Goal: Information Seeking & Learning: Learn about a topic

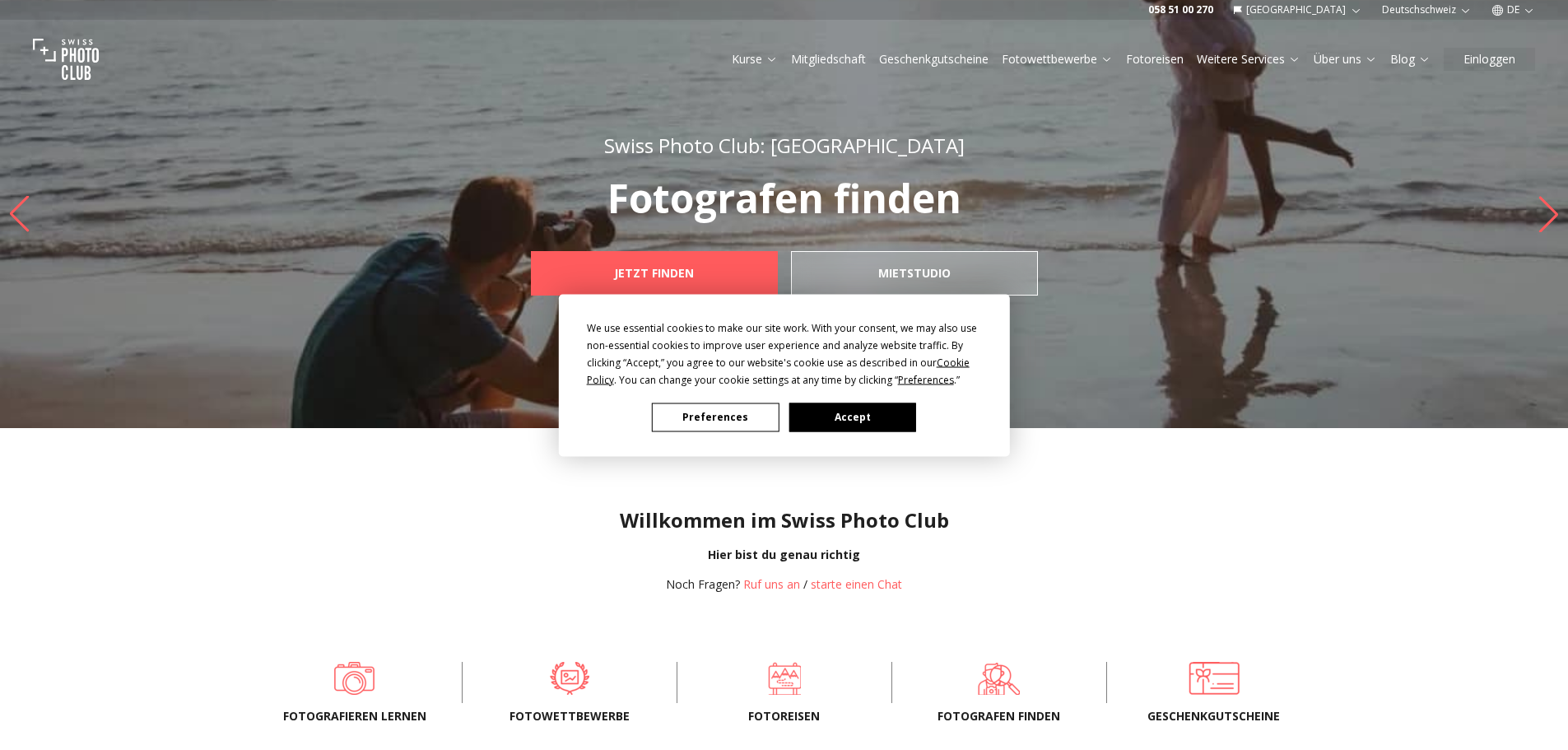
click at [875, 416] on button "Accept" at bounding box center [852, 417] width 127 height 29
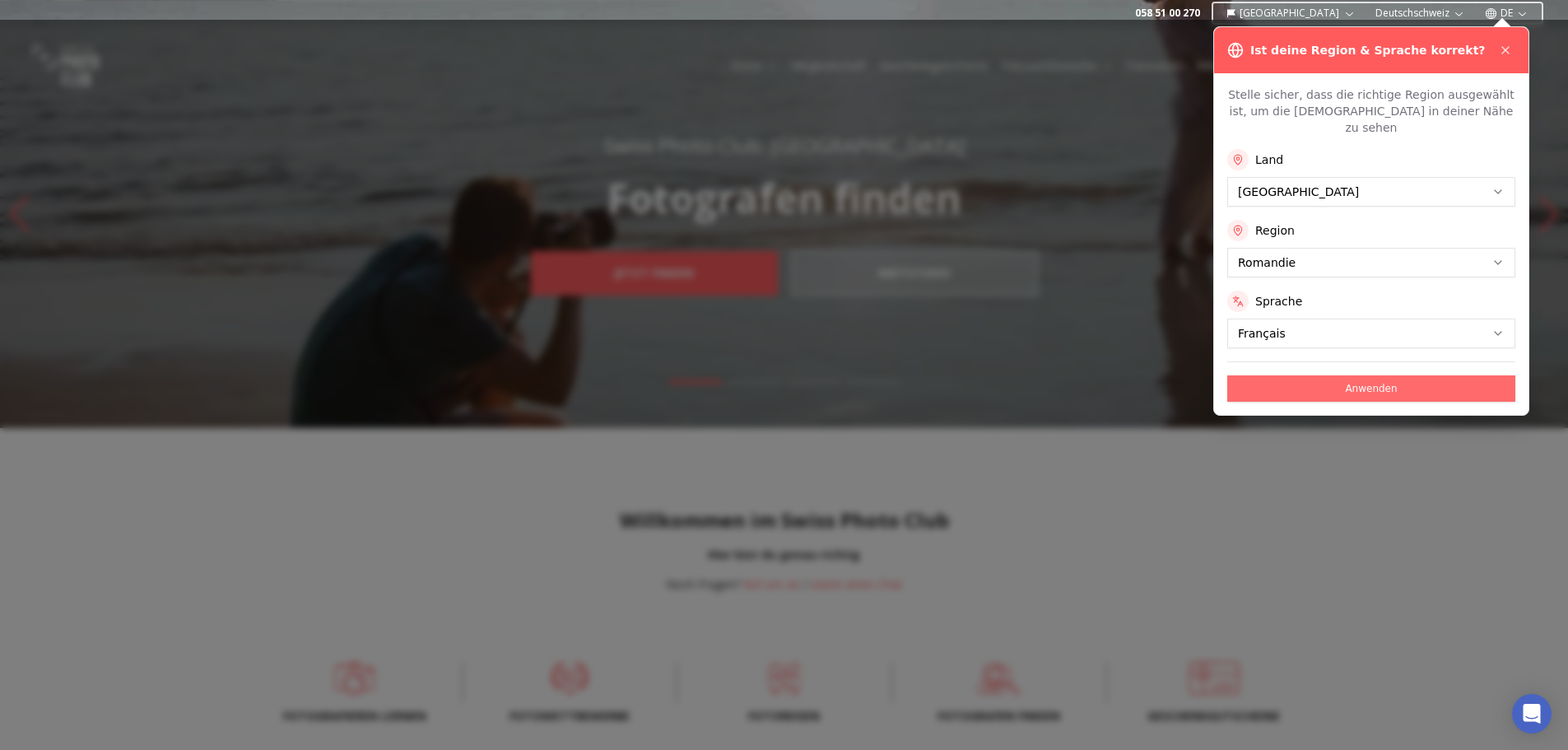
click at [1265, 375] on button "Anwenden" at bounding box center [1371, 388] width 288 height 26
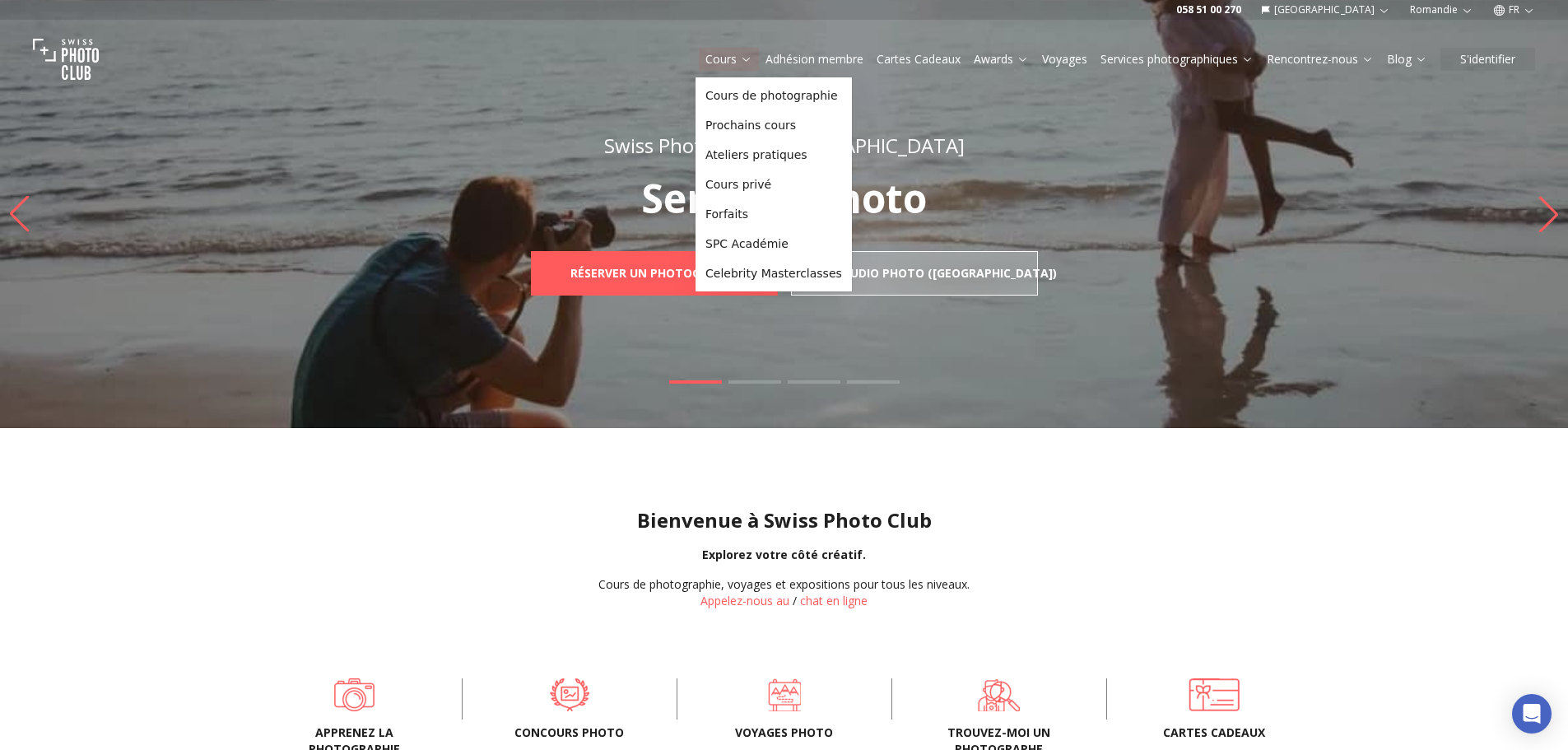
click at [708, 62] on link "Cours" at bounding box center [729, 59] width 47 height 17
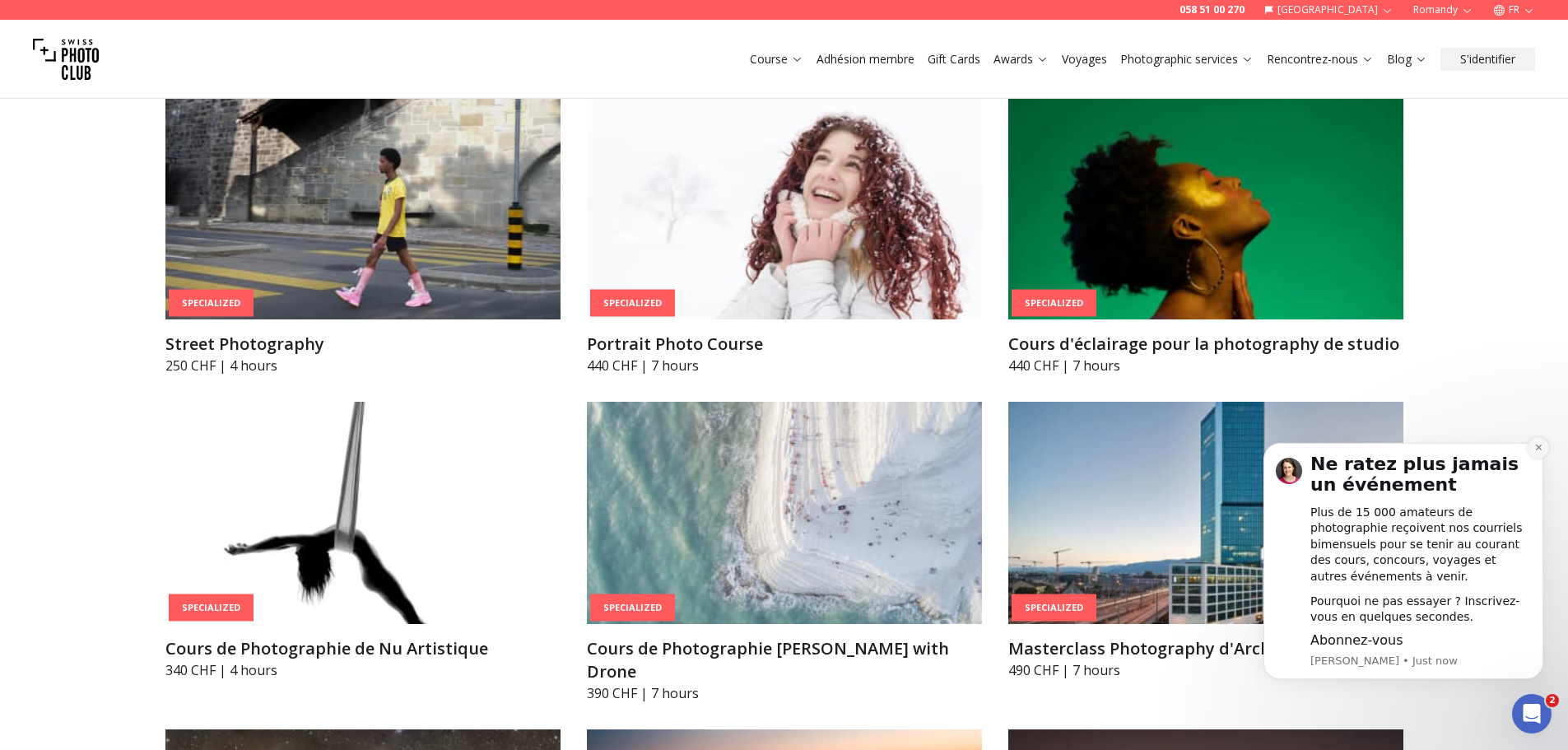
click at [1537, 452] on icon "Dismiss notification" at bounding box center [1538, 447] width 9 height 9
